Goal: Information Seeking & Learning: Learn about a topic

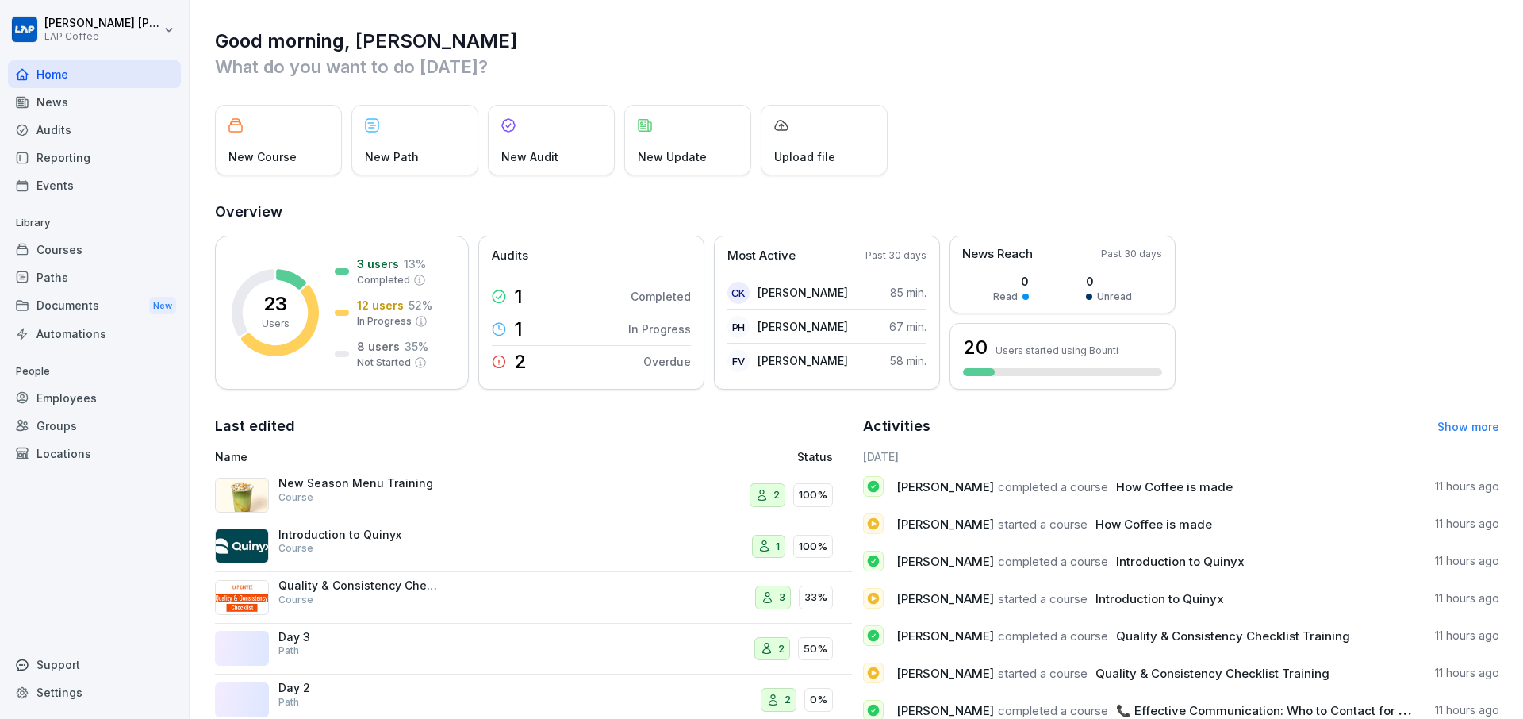
click at [104, 403] on div "Employees" at bounding box center [94, 398] width 173 height 28
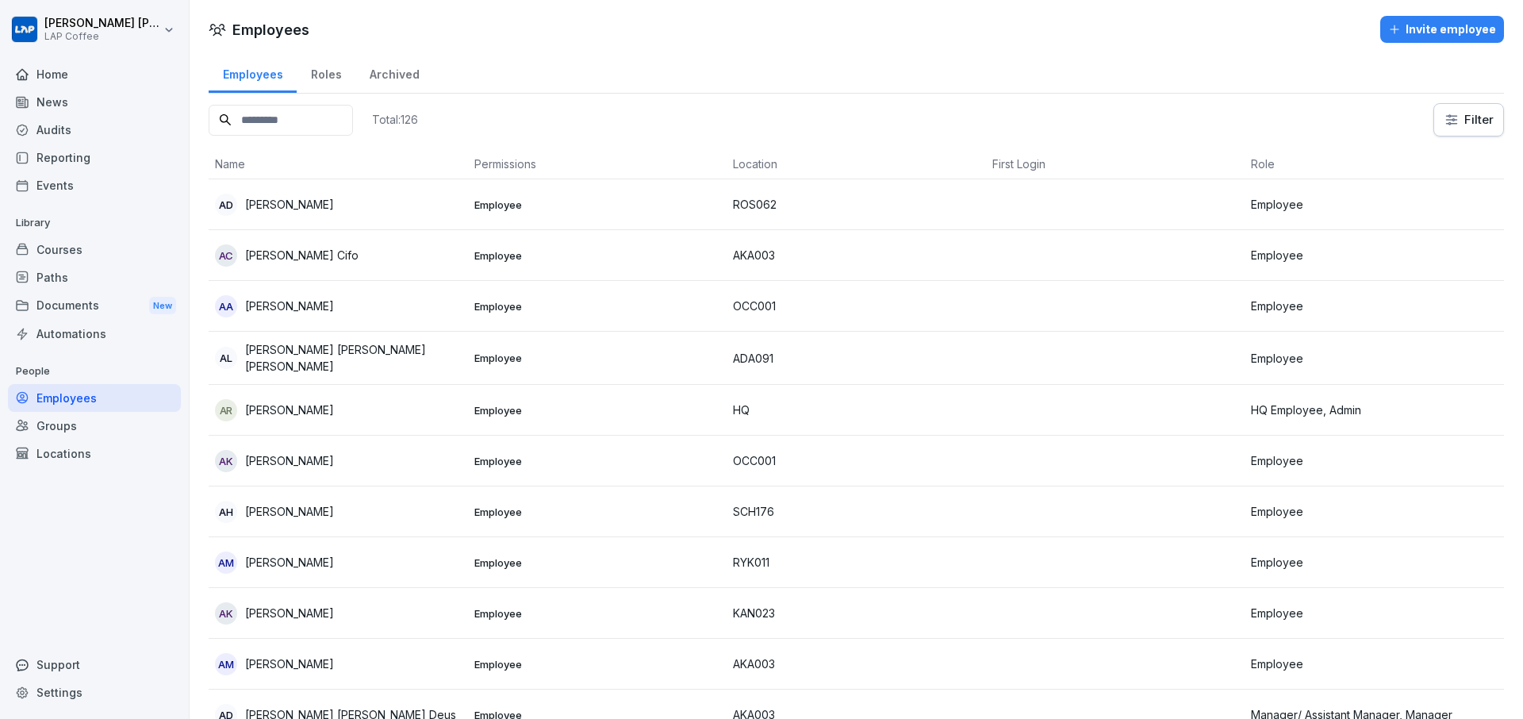
click at [301, 125] on input at bounding box center [281, 120] width 144 height 31
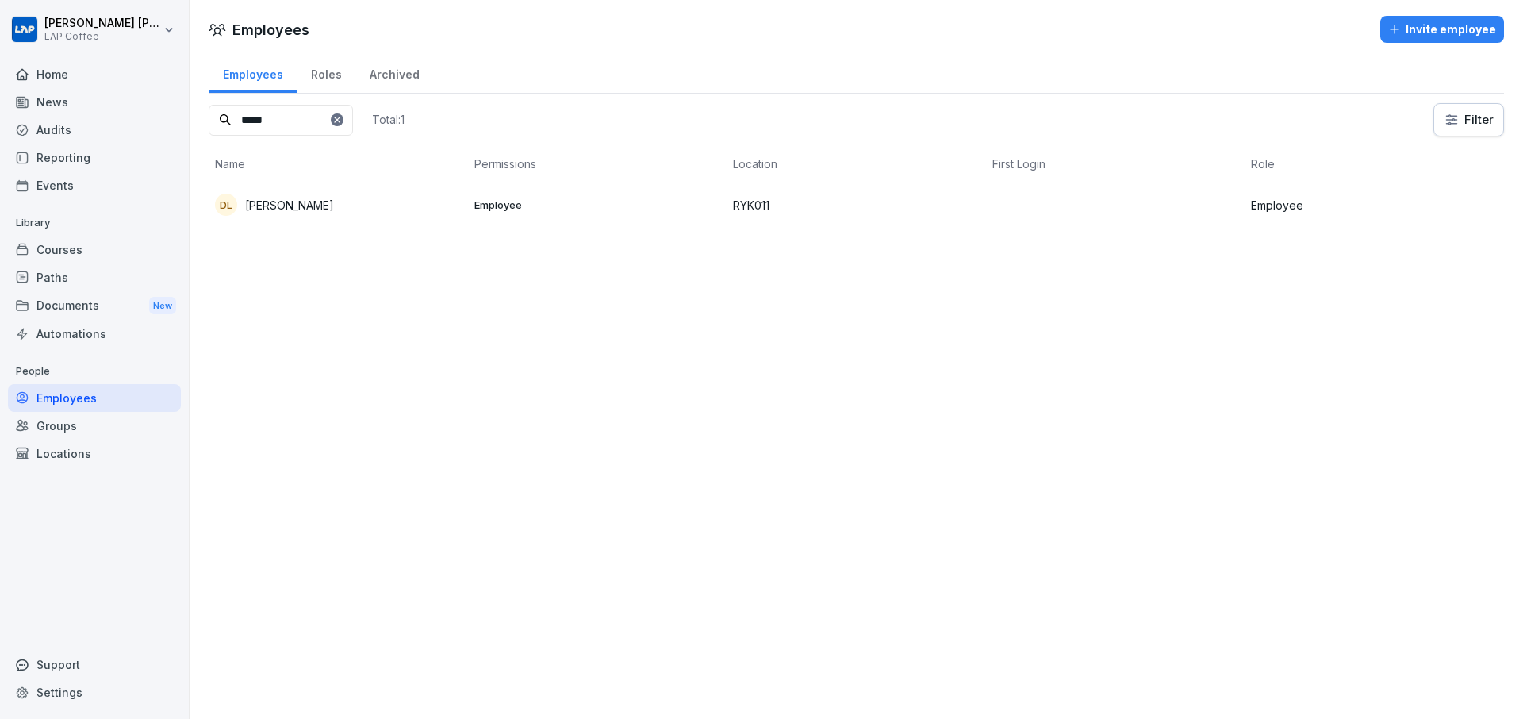
type input "*****"
click at [464, 202] on td "[PERSON_NAME] [PERSON_NAME]" at bounding box center [338, 204] width 259 height 51
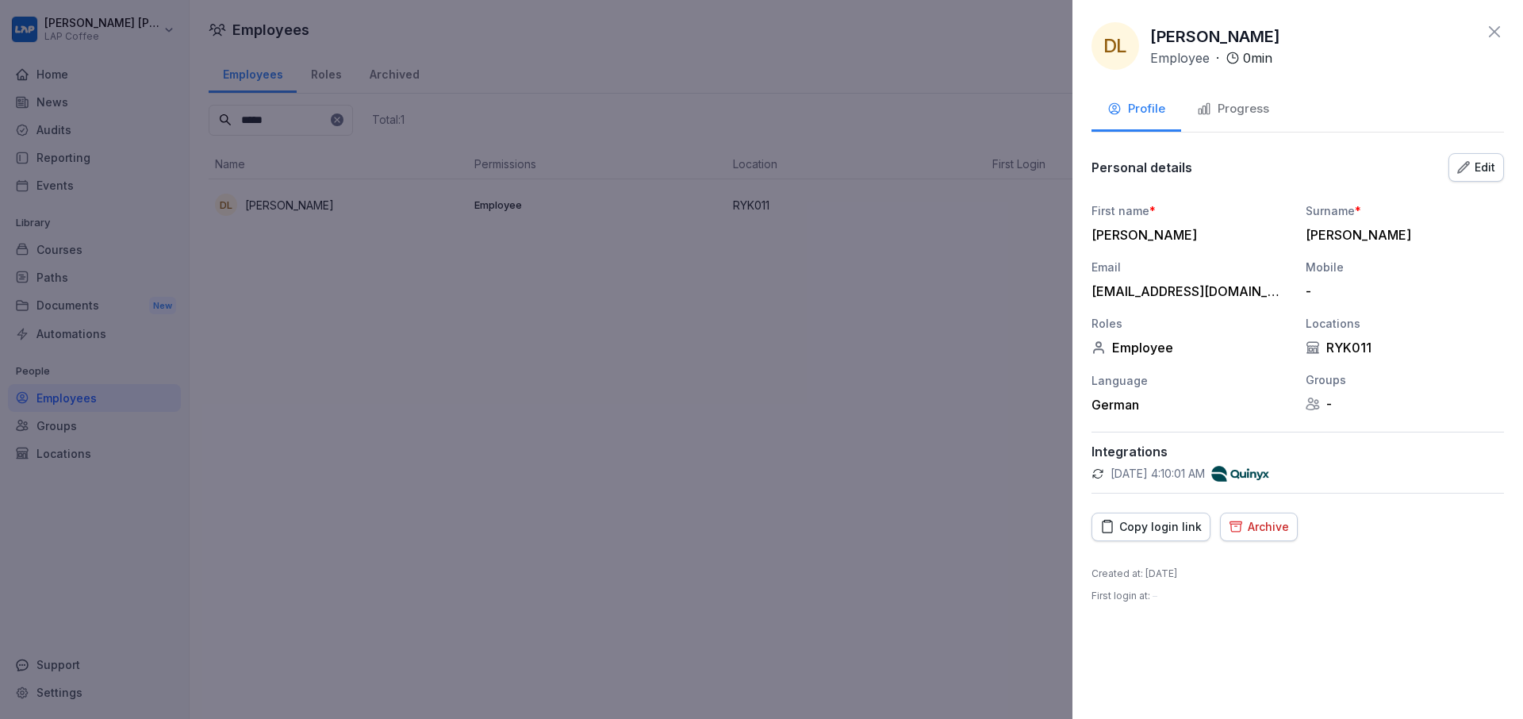
click at [1155, 525] on div "Copy login link" at bounding box center [1151, 526] width 102 height 17
click at [916, 451] on div at bounding box center [761, 359] width 1523 height 719
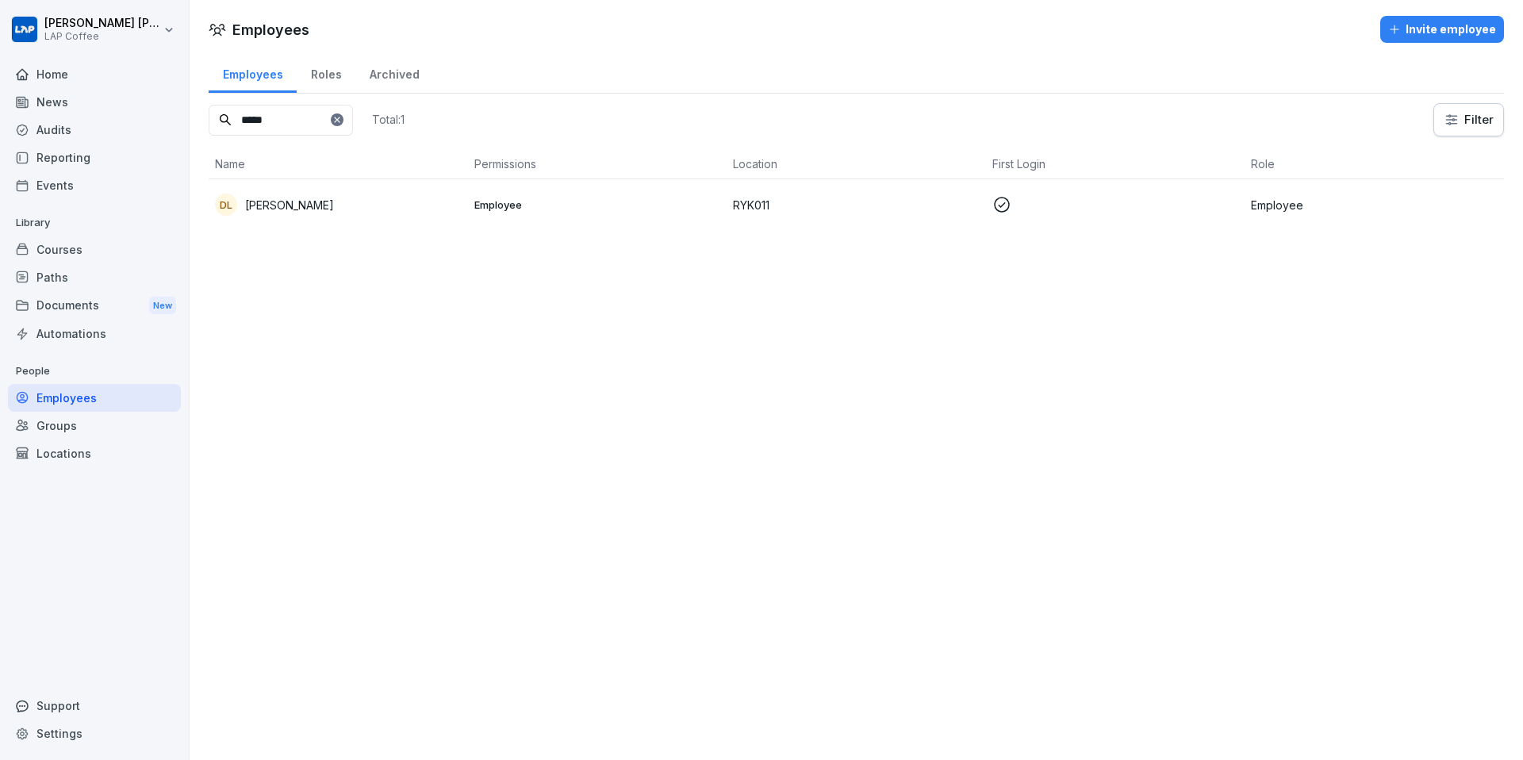
click at [342, 117] on icon at bounding box center [337, 120] width 10 height 10
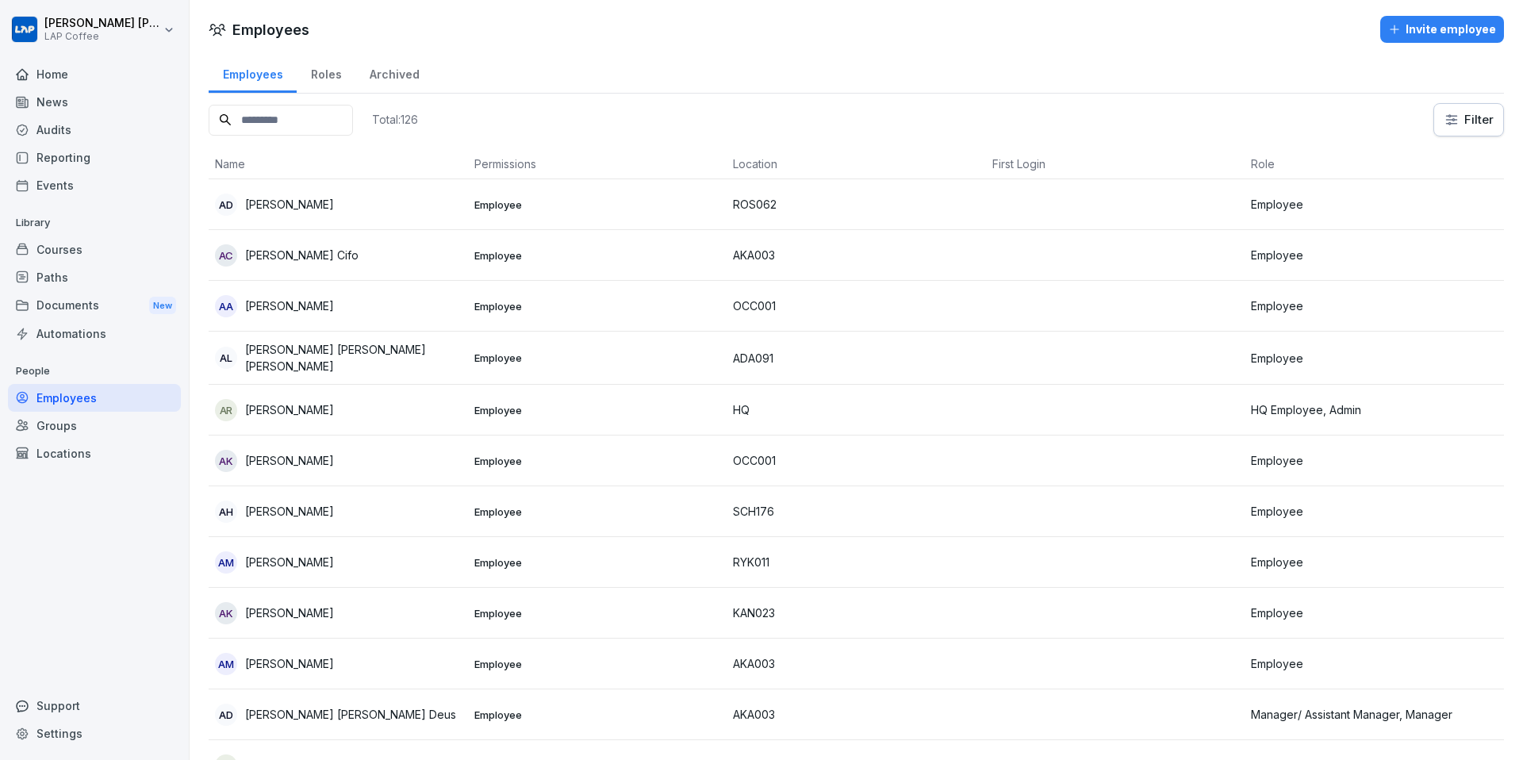
click at [289, 129] on input at bounding box center [281, 120] width 144 height 31
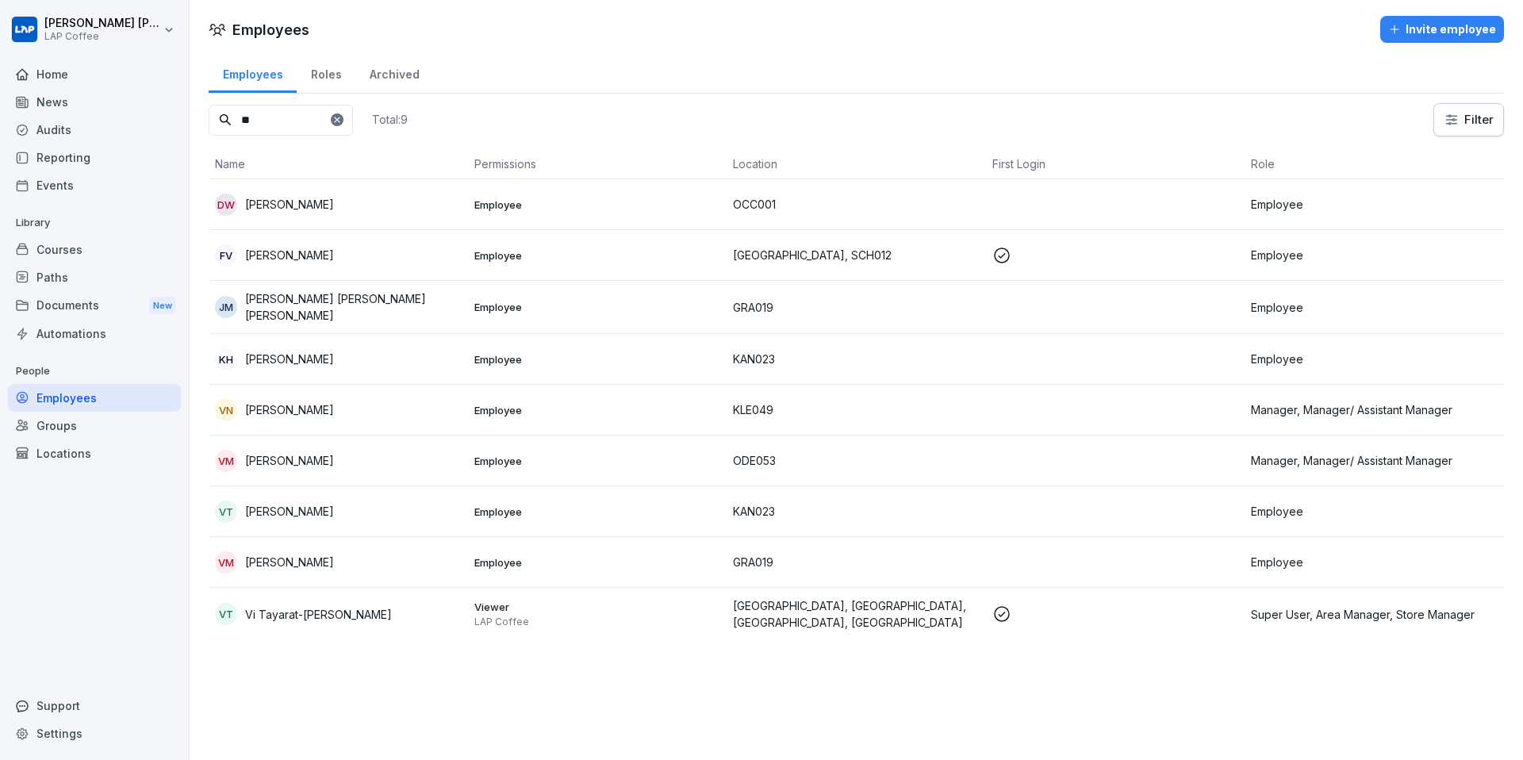
type input "**"
click at [1069, 457] on td at bounding box center [1115, 461] width 259 height 51
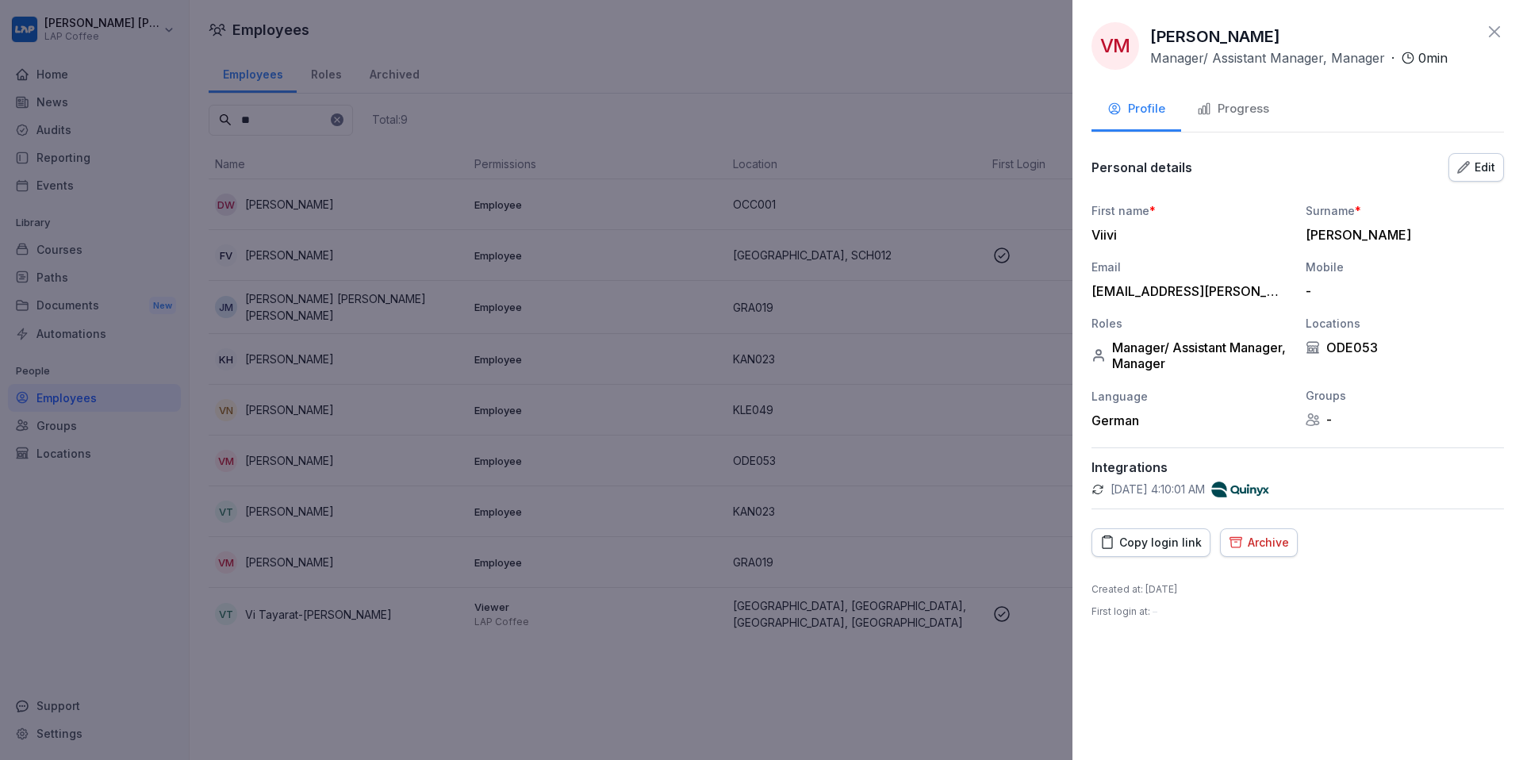
click at [1161, 539] on div "Copy login link" at bounding box center [1151, 542] width 102 height 17
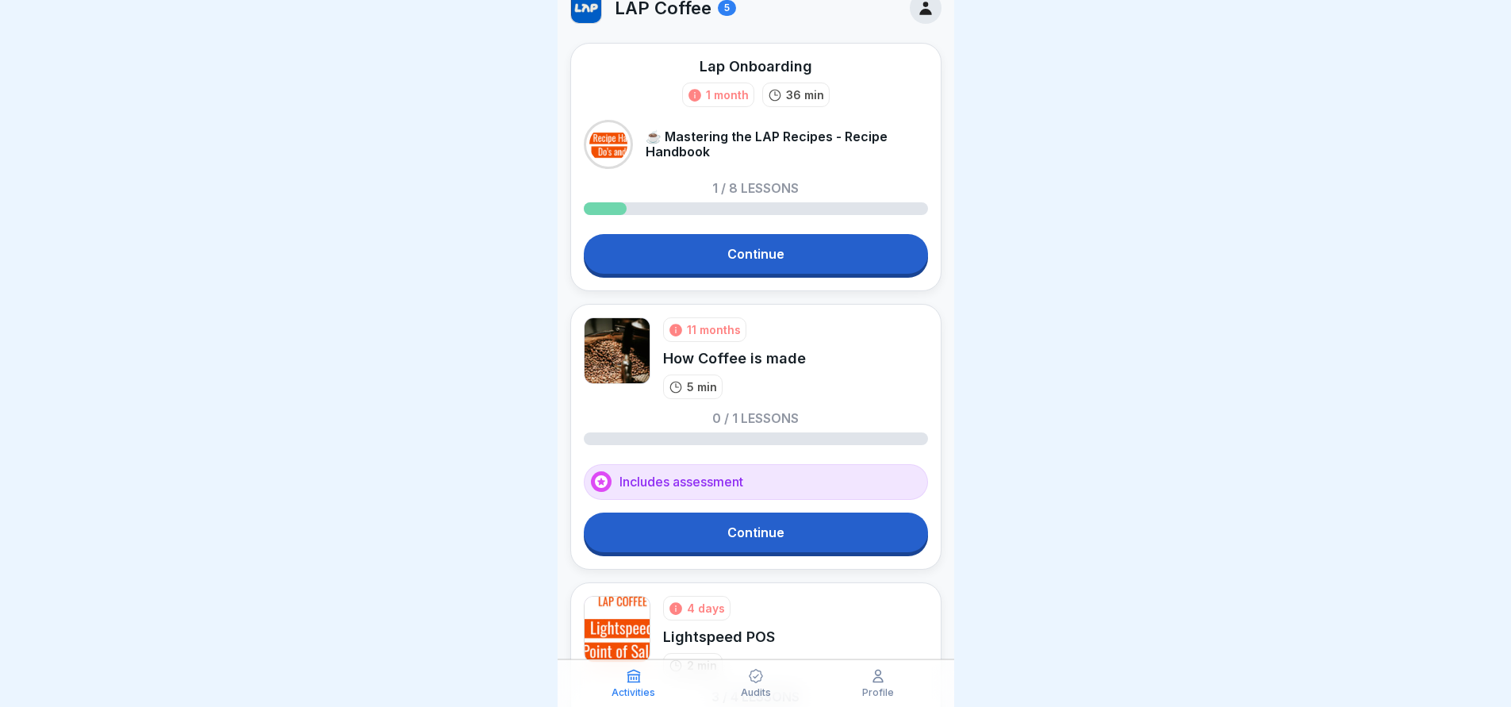
scroll to position [13, 0]
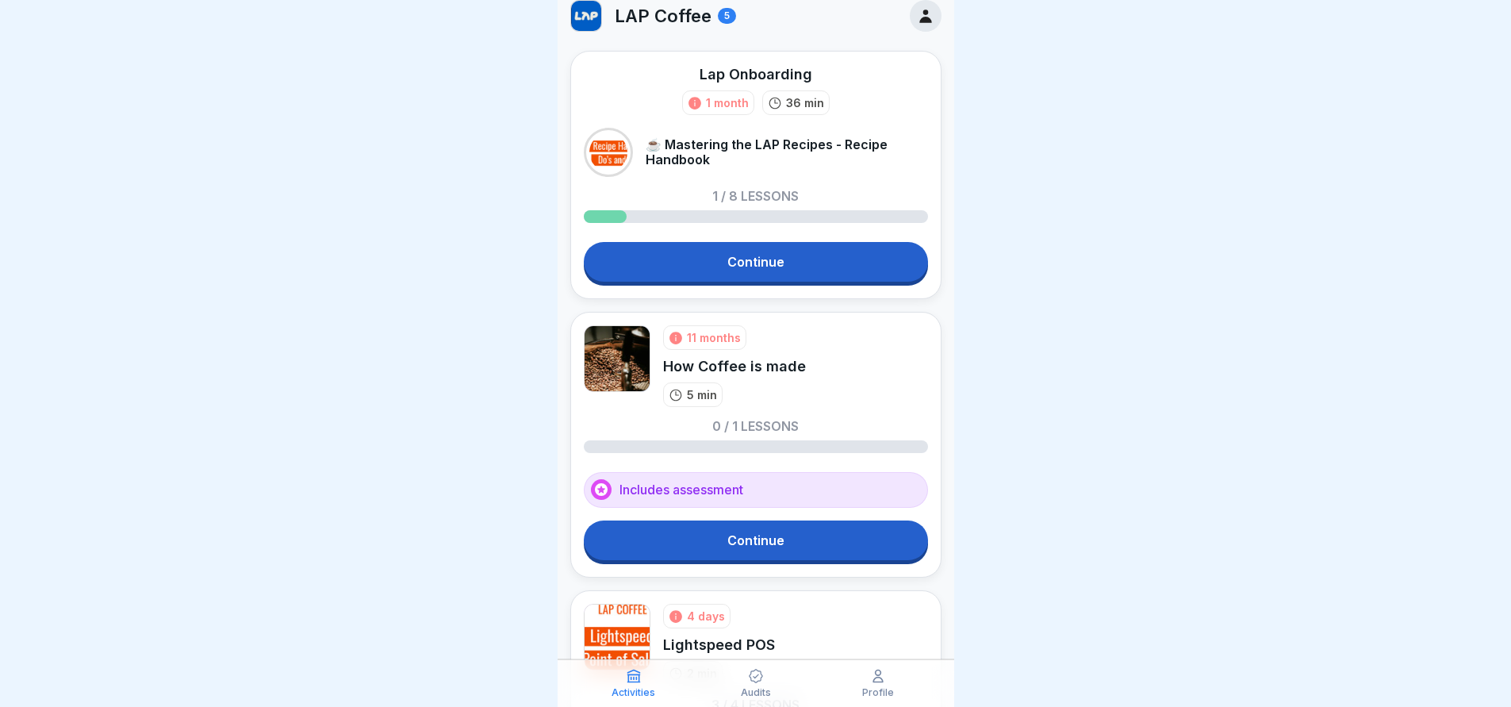
click at [762, 242] on link "Continue" at bounding box center [756, 262] width 344 height 40
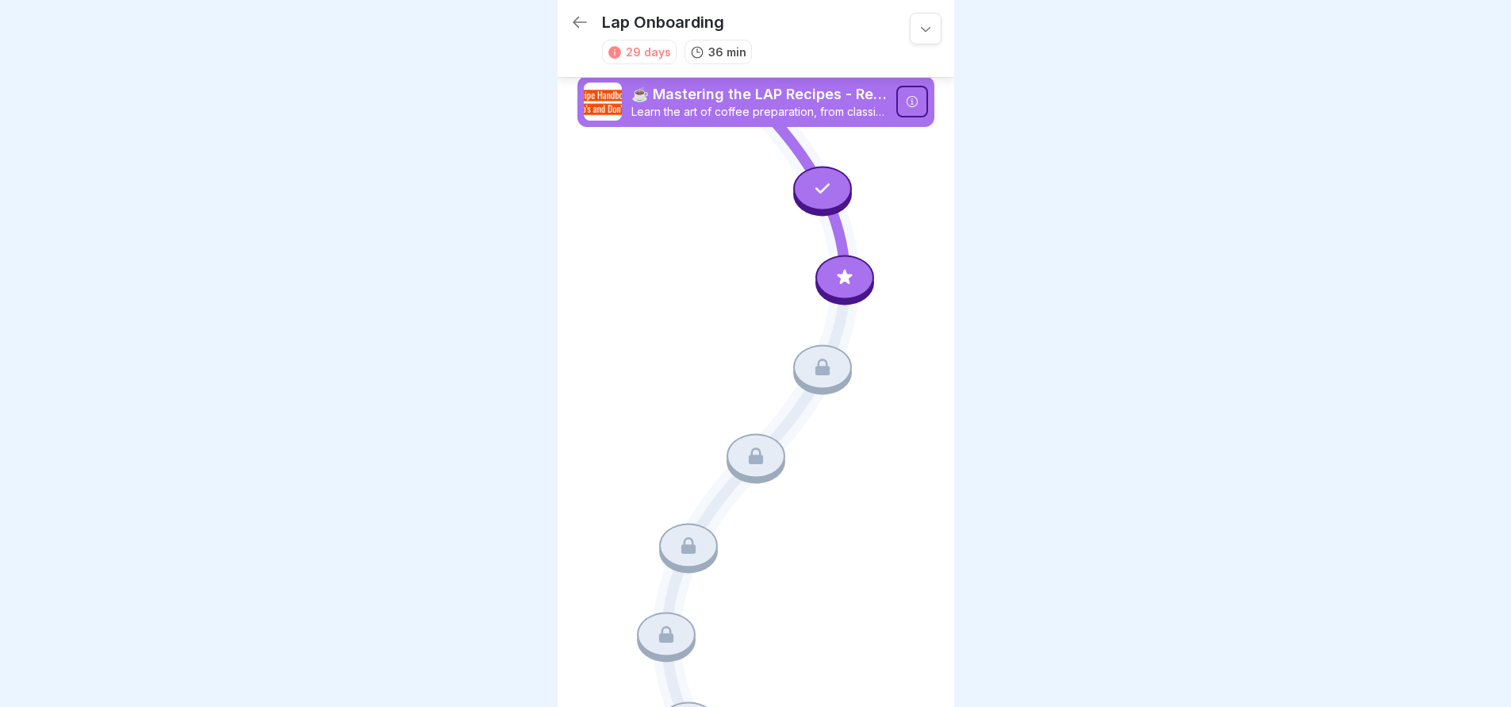
click at [837, 277] on icon at bounding box center [844, 276] width 15 height 15
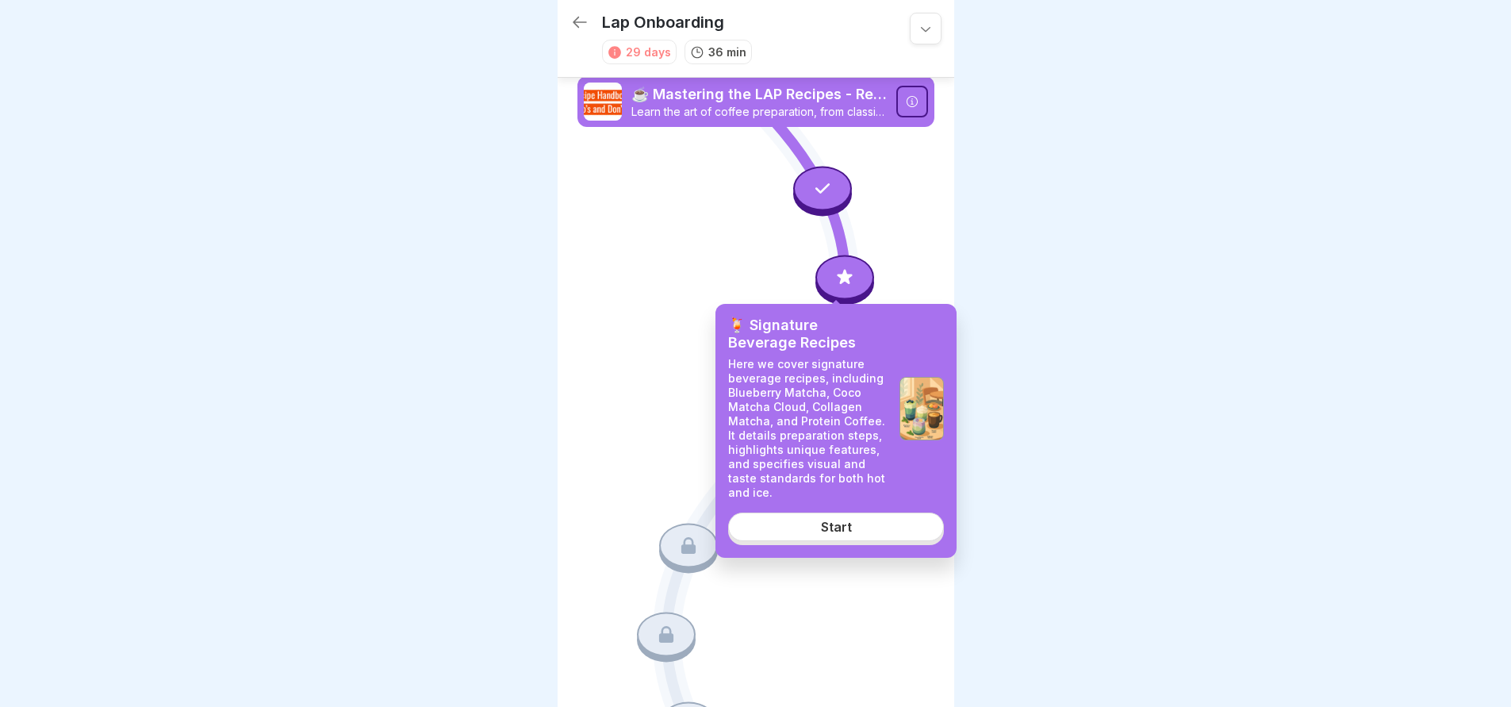
click at [875, 526] on link "Start" at bounding box center [836, 527] width 216 height 29
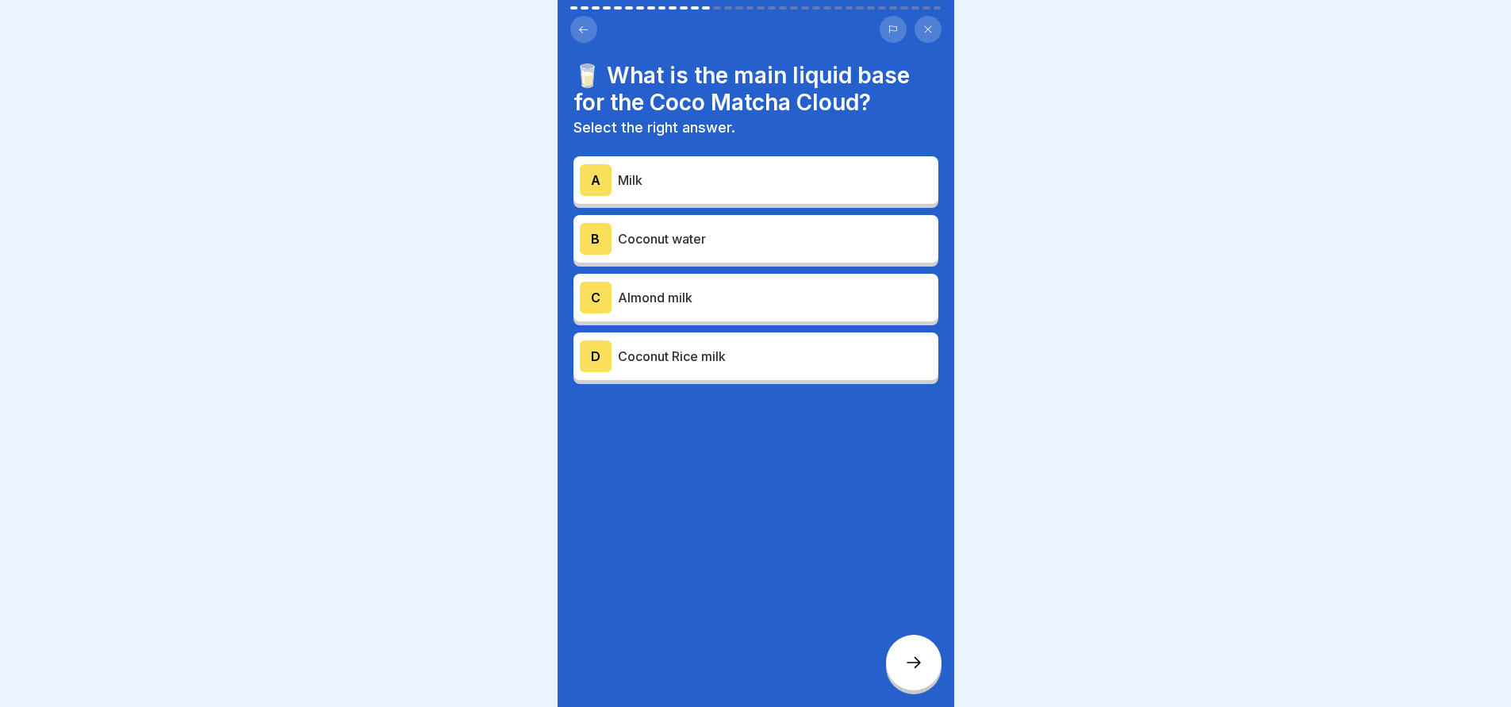
click at [798, 263] on div "A Milk B Coconut water C Almond milk D Coconut Rice milk" at bounding box center [756, 272] width 365 height 224
click at [797, 237] on p "Coconut water" at bounding box center [775, 238] width 314 height 19
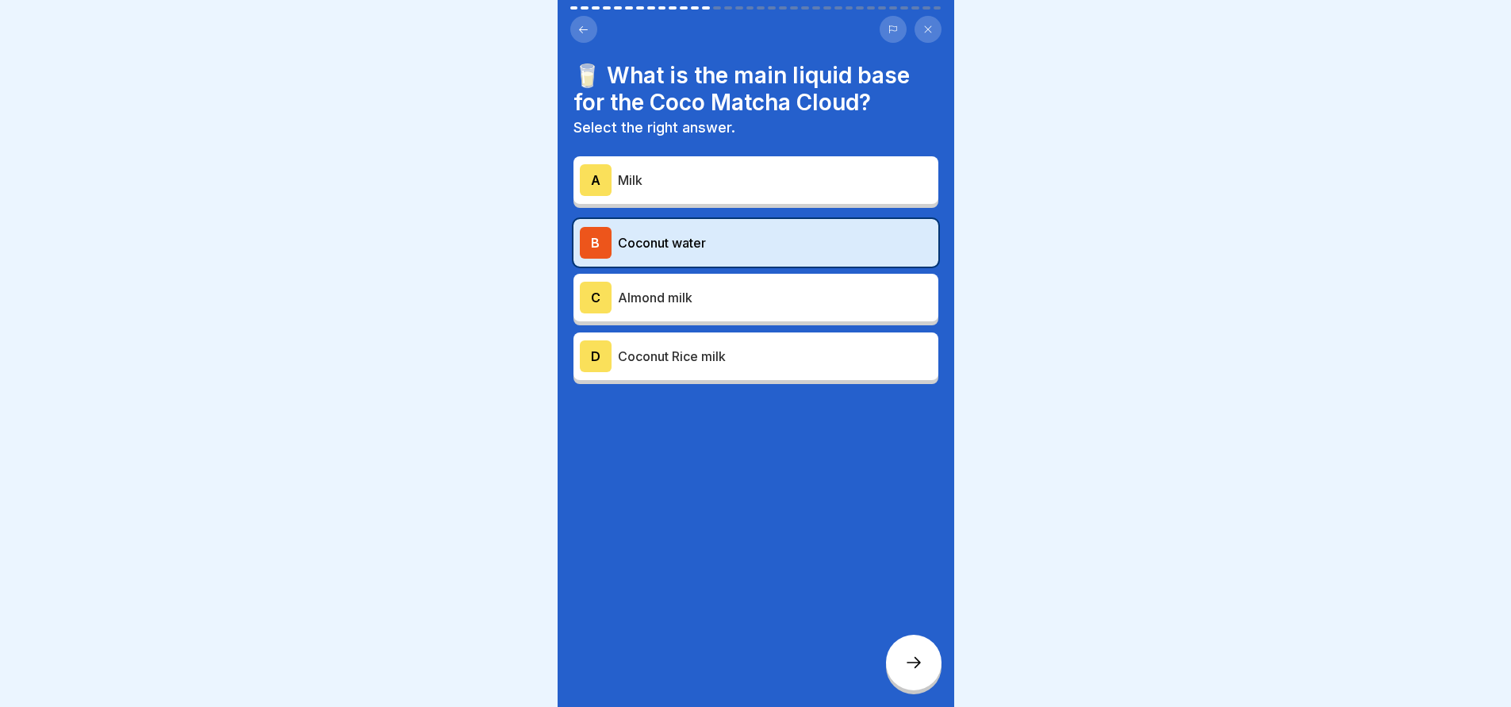
click at [896, 652] on div "☕ Mastering the LAP Recipes - Recipe Handbook 34 Steps 🍹 Signature Beverage Rec…" at bounding box center [756, 353] width 397 height 707
click at [915, 670] on icon at bounding box center [913, 662] width 19 height 19
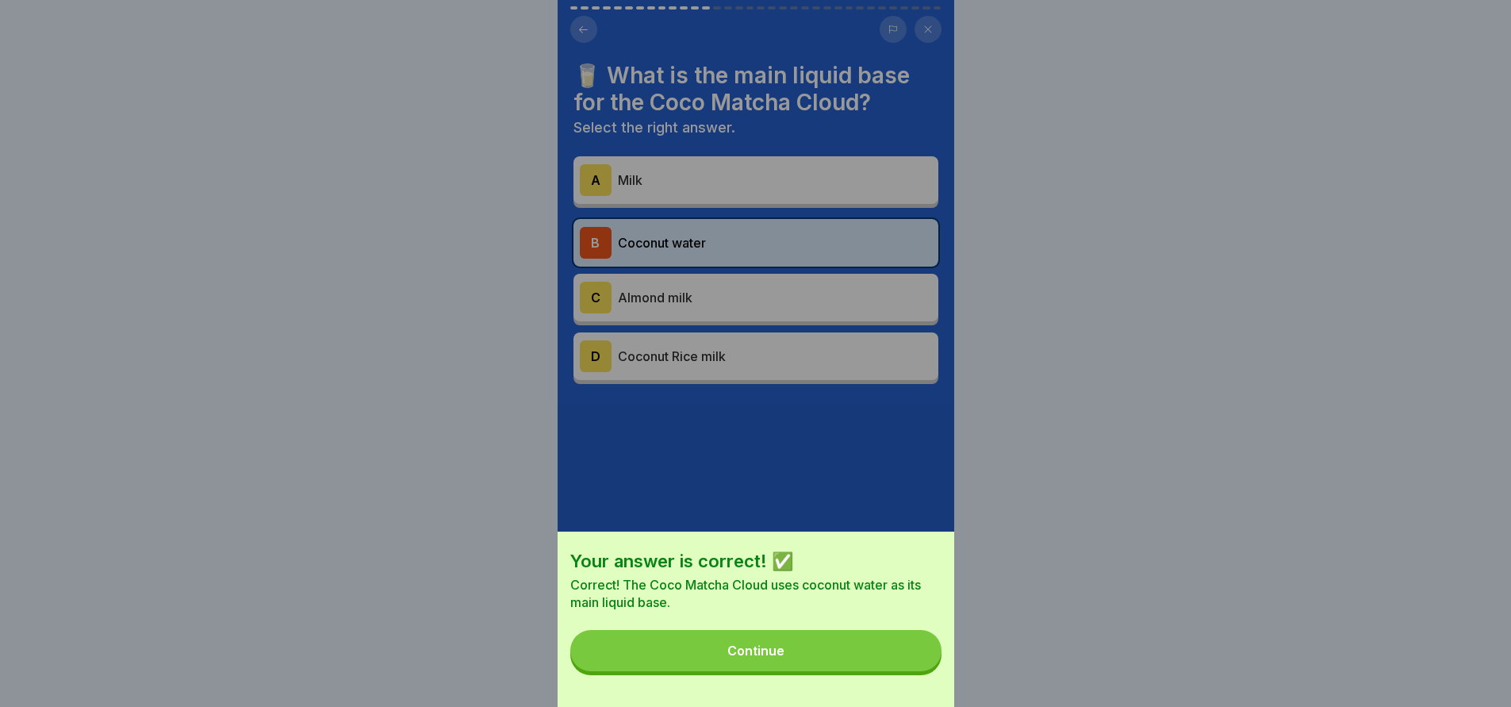
click at [877, 664] on button "Continue" at bounding box center [755, 650] width 371 height 41
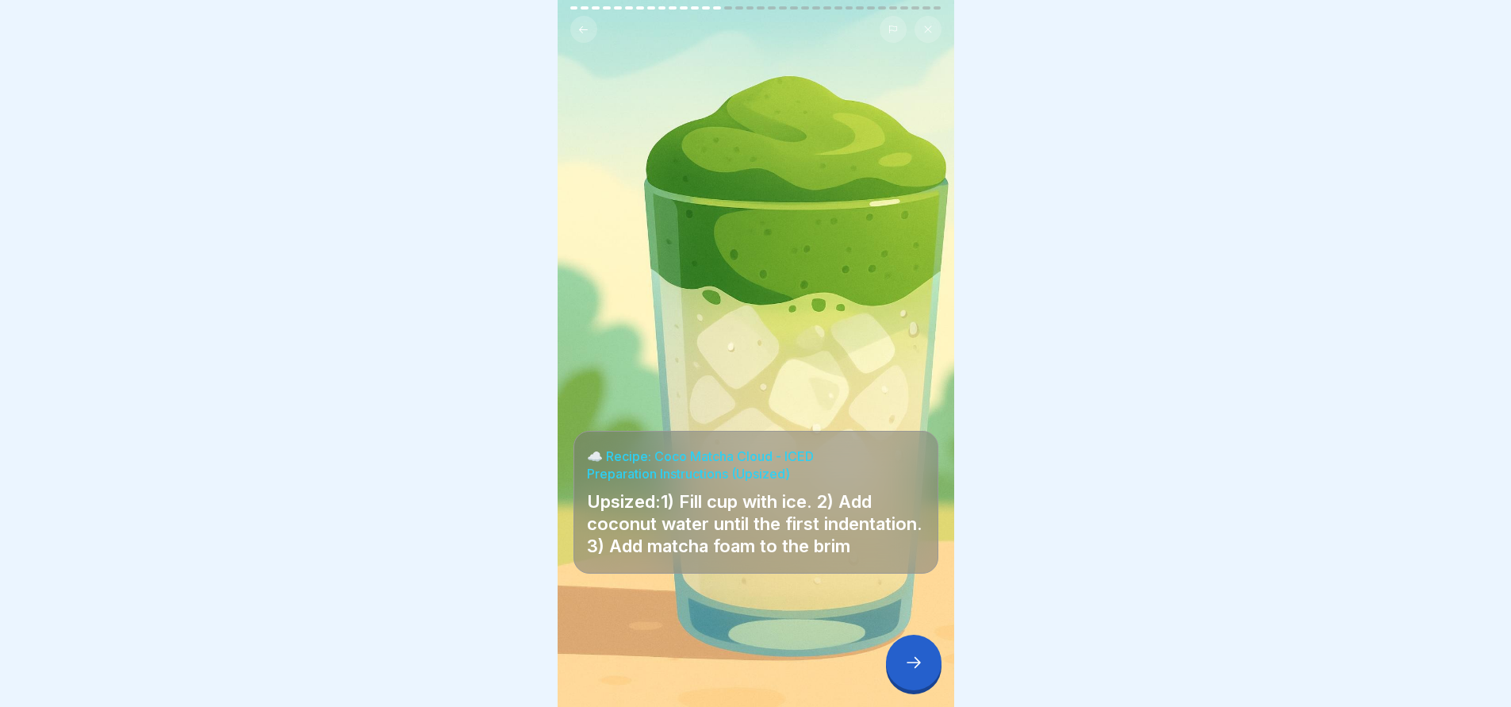
click at [596, 33] on button at bounding box center [583, 29] width 27 height 27
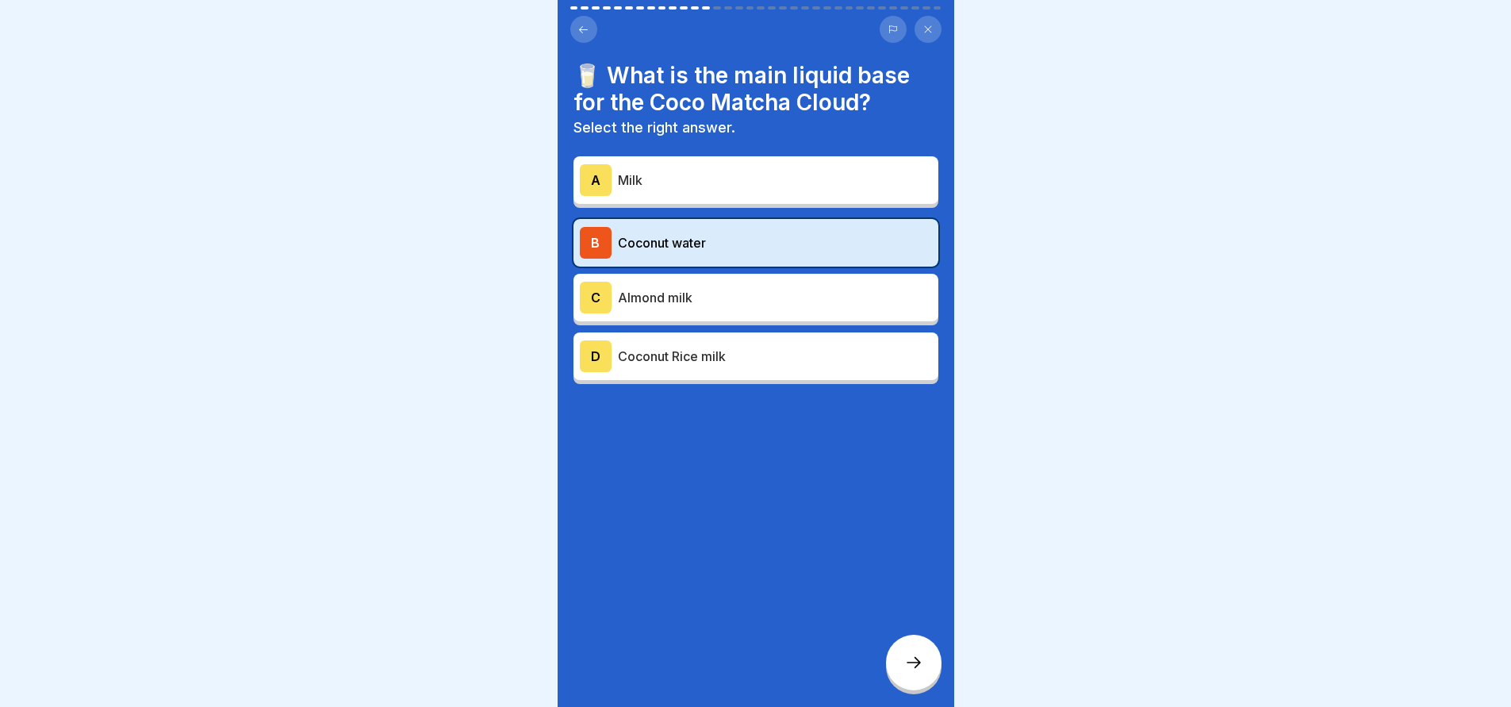
click at [931, 33] on icon at bounding box center [928, 30] width 10 height 10
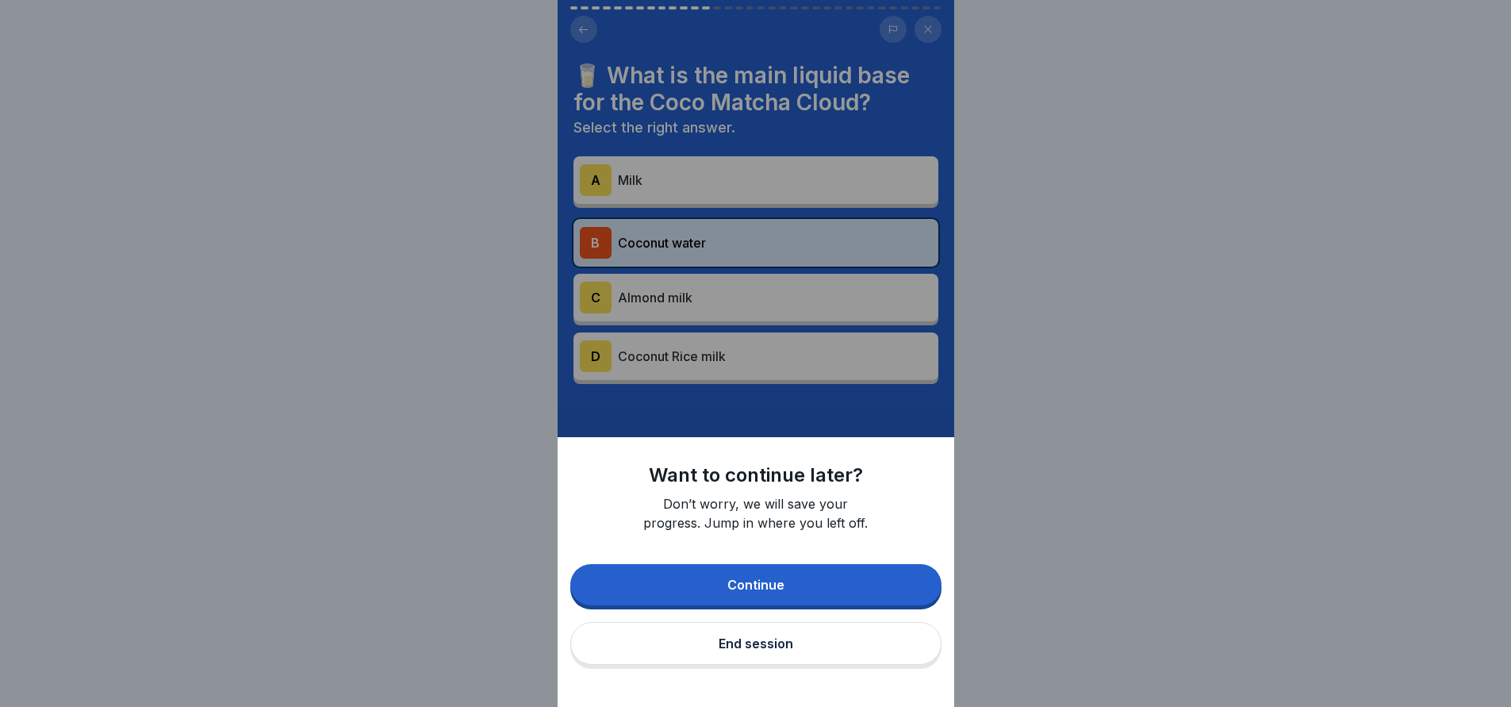
click at [787, 641] on button "End session" at bounding box center [755, 643] width 371 height 43
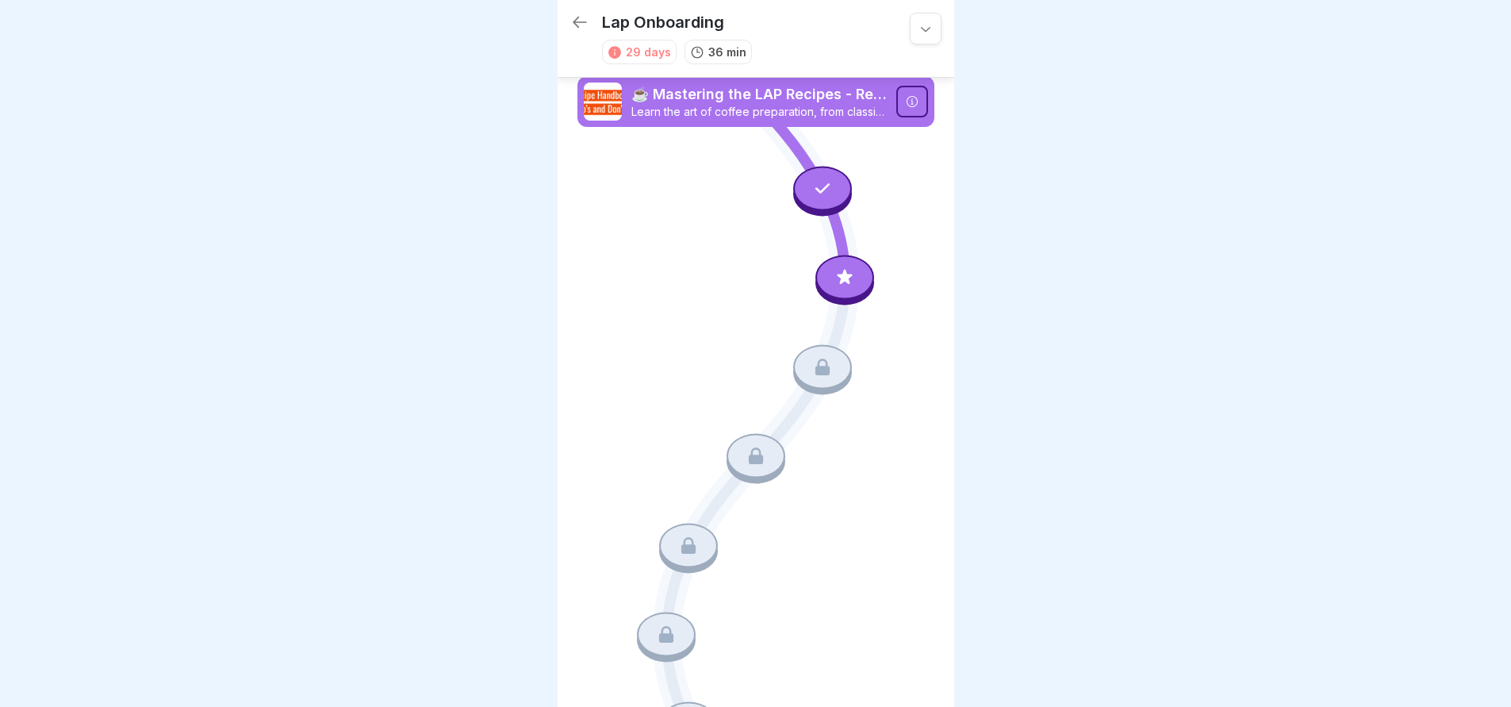
click at [578, 30] on icon at bounding box center [579, 22] width 19 height 19
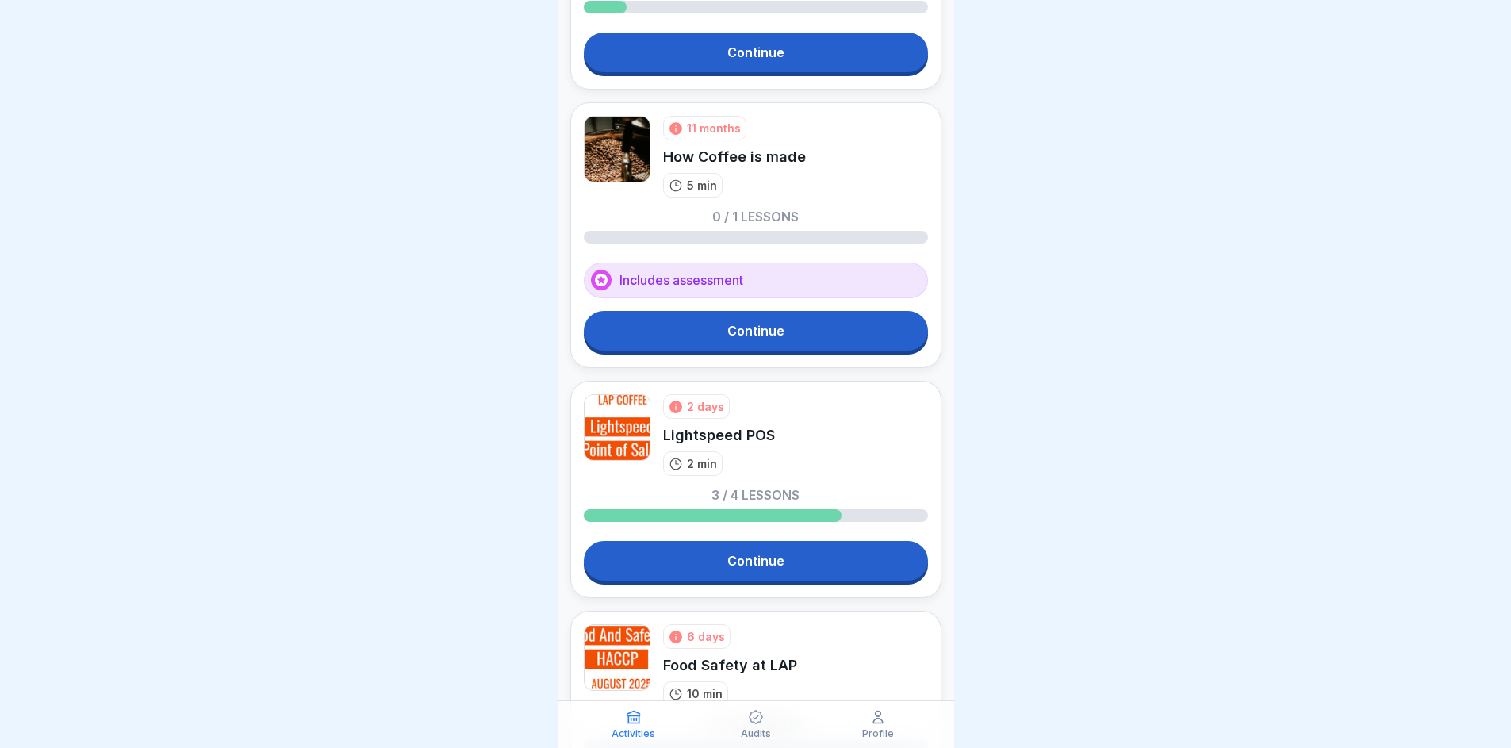
scroll to position [228, 0]
